Goal: Ask a question

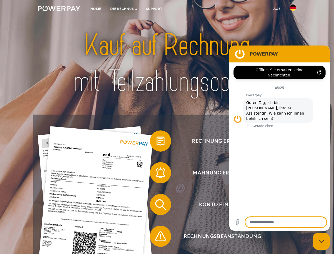
click at [59, 9] on img at bounding box center [59, 8] width 43 height 5
click at [293, 9] on img at bounding box center [293, 7] width 6 height 6
click at [277, 9] on link "agb" at bounding box center [277, 9] width 16 height 10
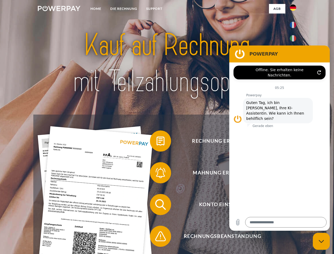
click at [157, 142] on span at bounding box center [152, 141] width 26 height 26
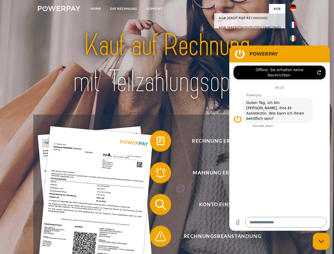
click at [157, 174] on div "Rechnung erhalten? Mahnung erhalten? Konto einsehen" at bounding box center [166, 221] width 267 height 212
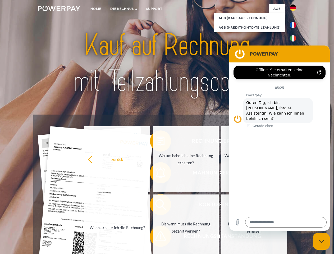
click at [157, 206] on link "Bis wann muss die Rechnung bezahlt werden?" at bounding box center [186, 228] width 66 height 66
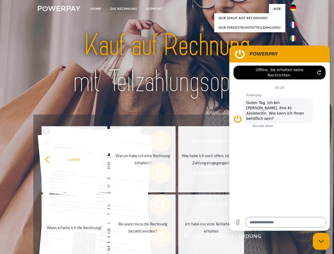
click at [157, 237] on span at bounding box center [152, 236] width 26 height 26
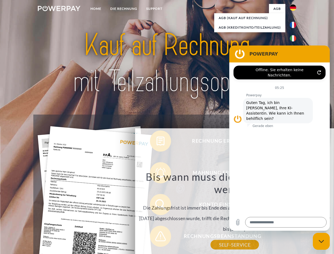
click at [322, 241] on icon "Messaging-Fenster schließen" at bounding box center [322, 241] width 6 height 3
type textarea "*"
